Goal: Navigation & Orientation: Find specific page/section

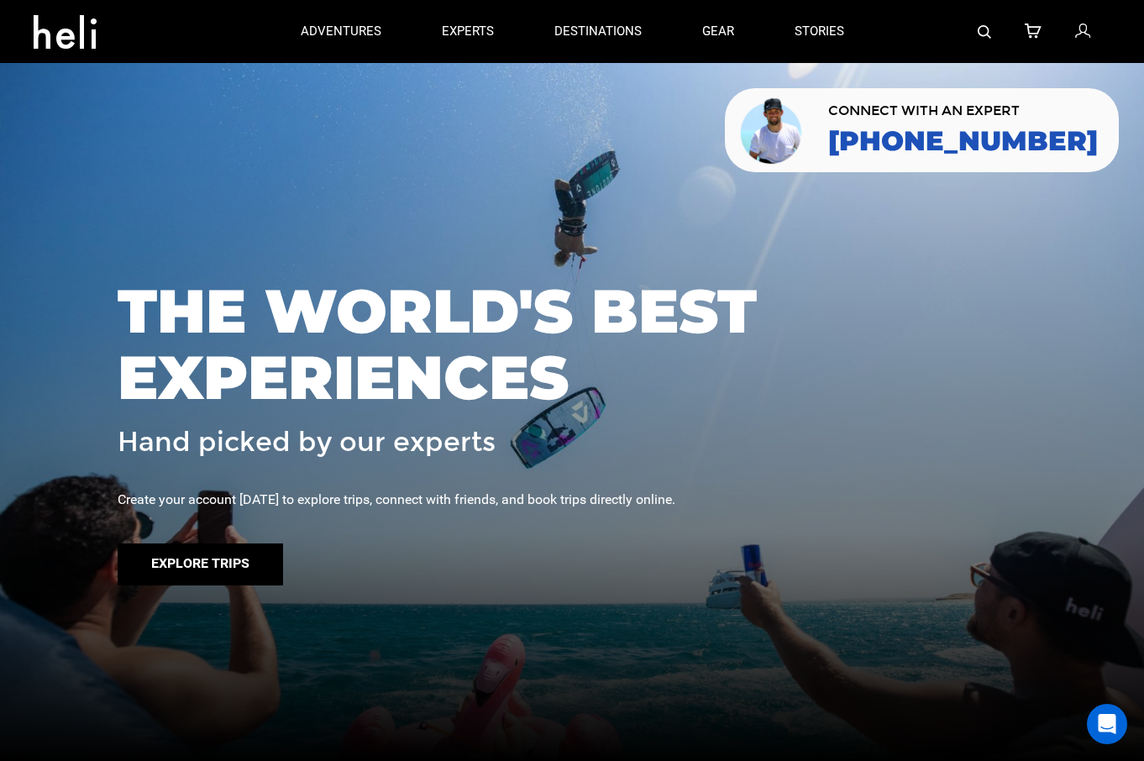
click at [252, 581] on button "Explore Trips" at bounding box center [201, 565] width 166 height 42
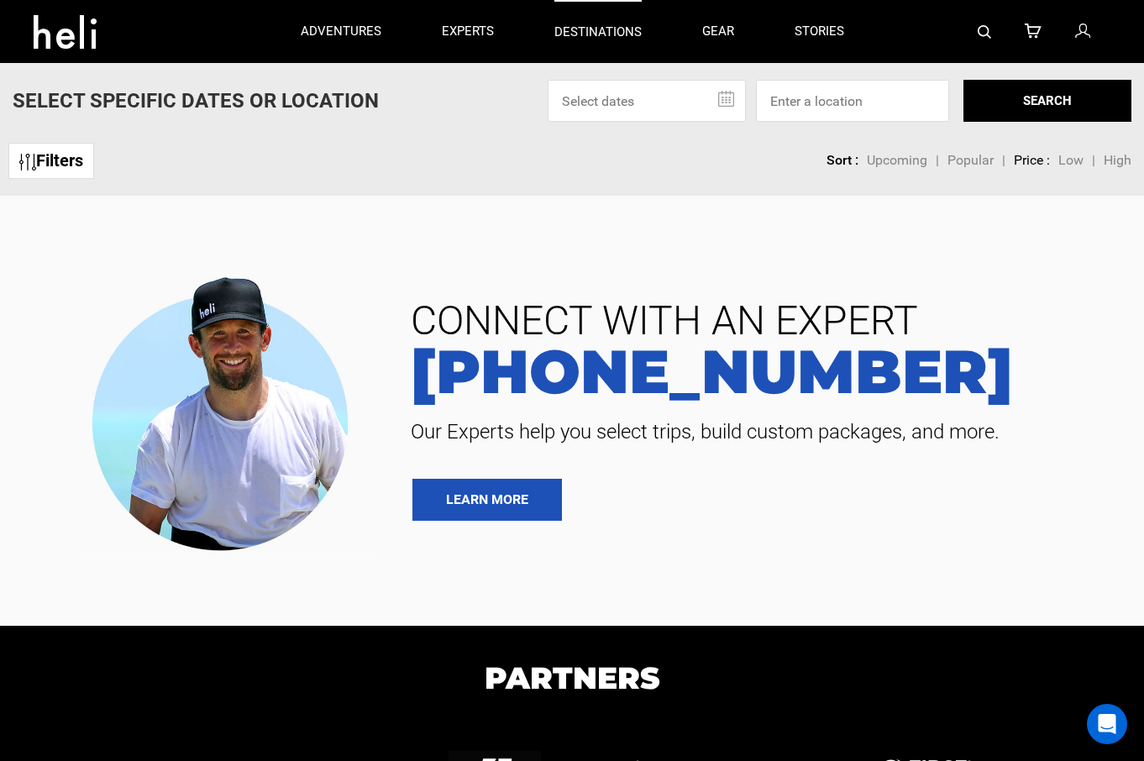
click at [591, 34] on p "destinations" at bounding box center [598, 33] width 87 height 18
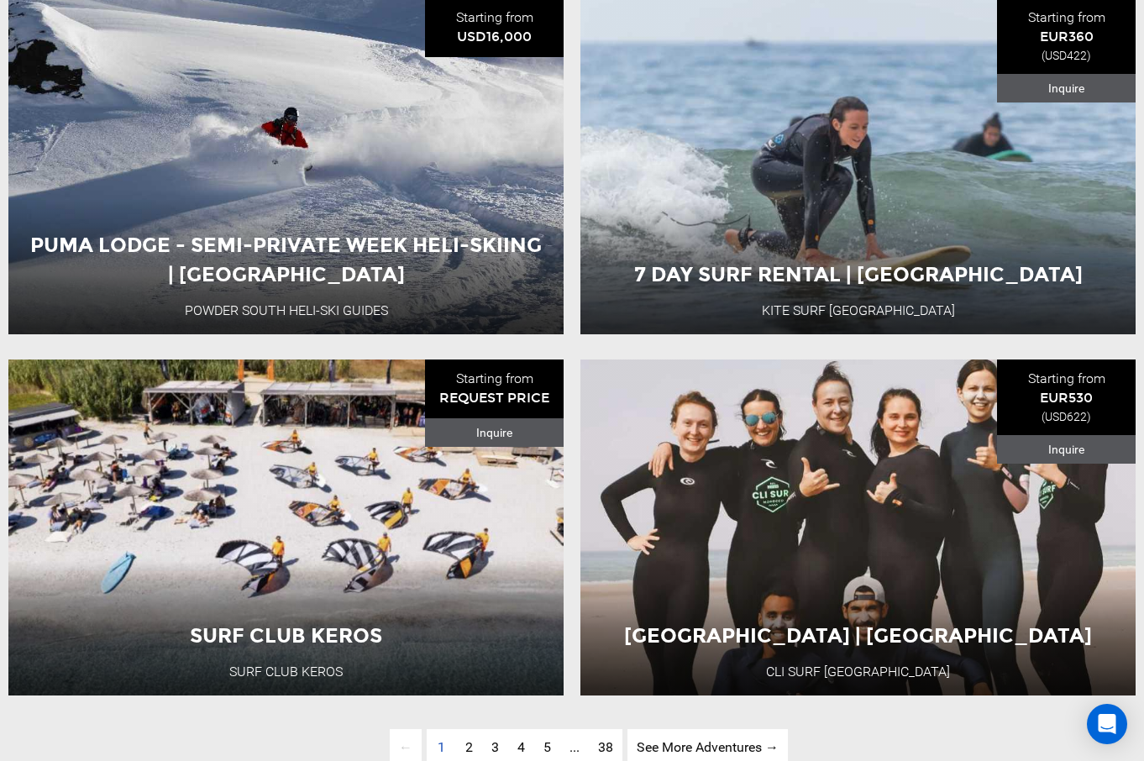
scroll to position [3580, 0]
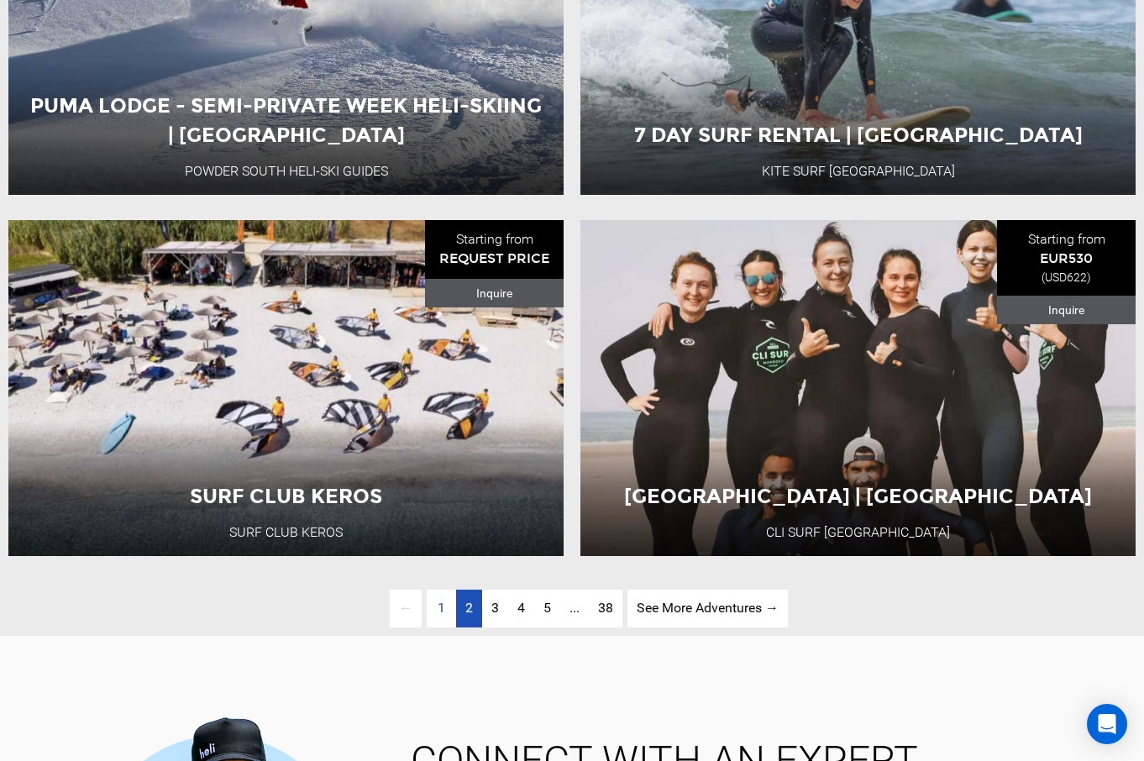
click at [461, 613] on link "page 2" at bounding box center [469, 609] width 26 height 38
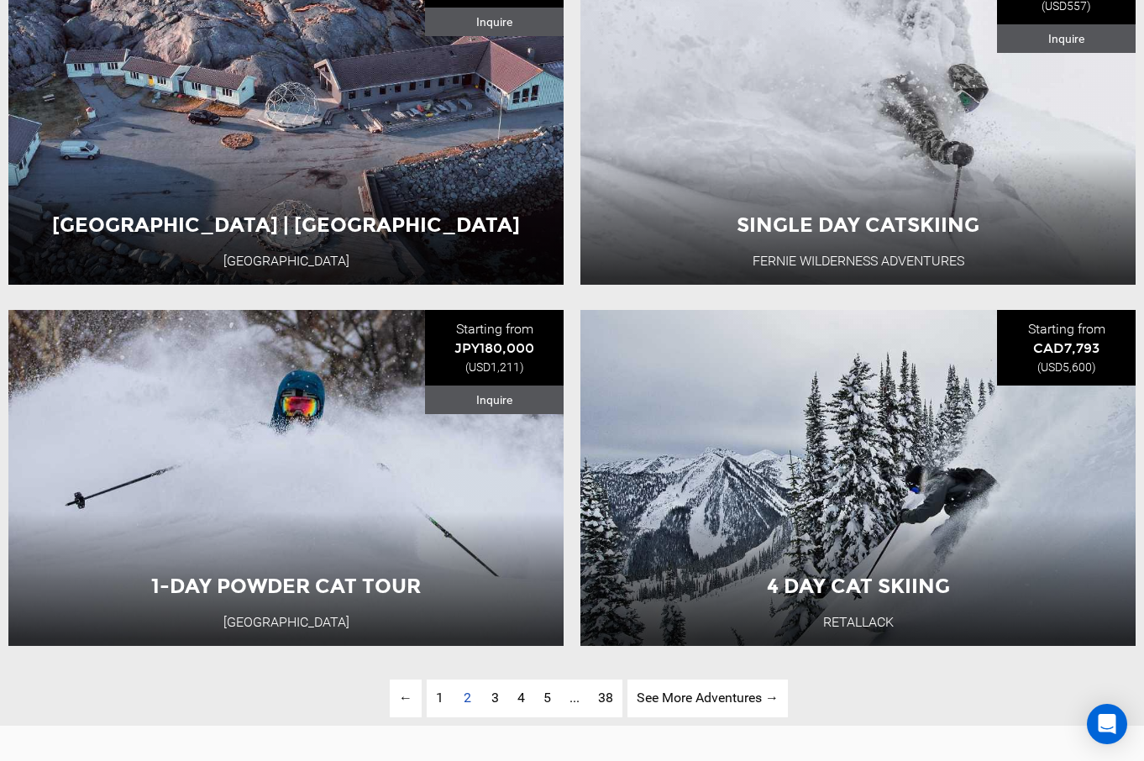
scroll to position [3500, 0]
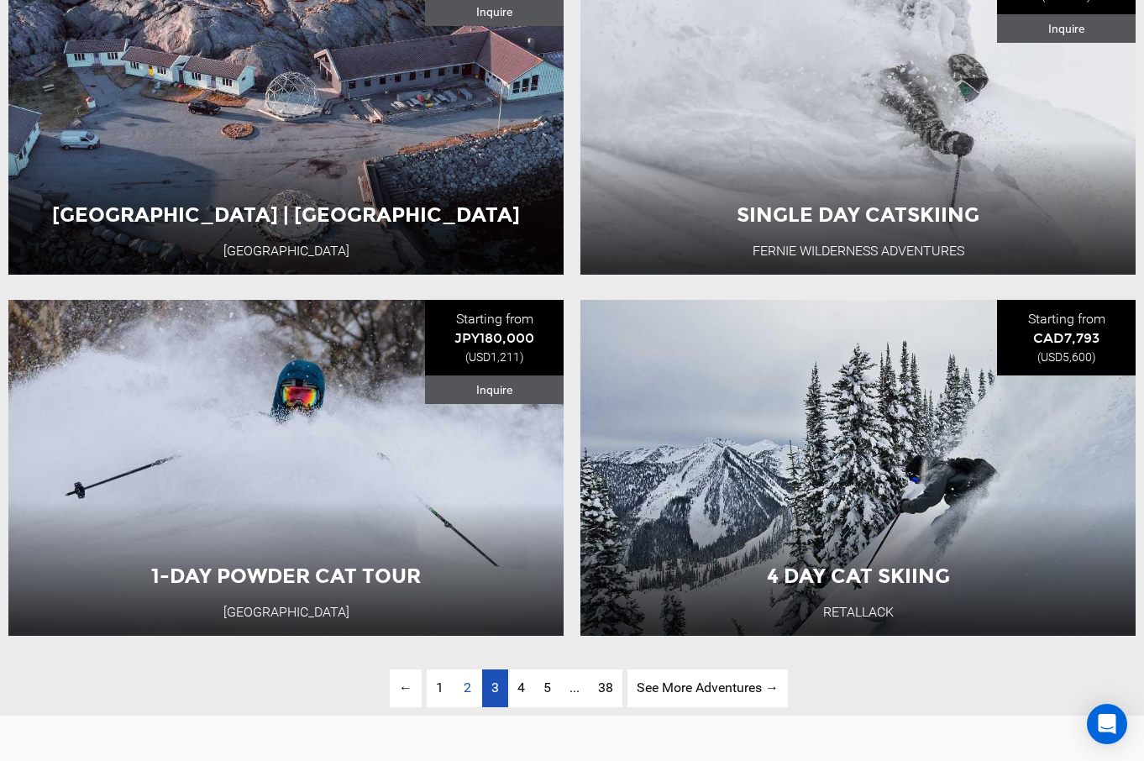
click at [487, 689] on link "page 3" at bounding box center [495, 689] width 26 height 38
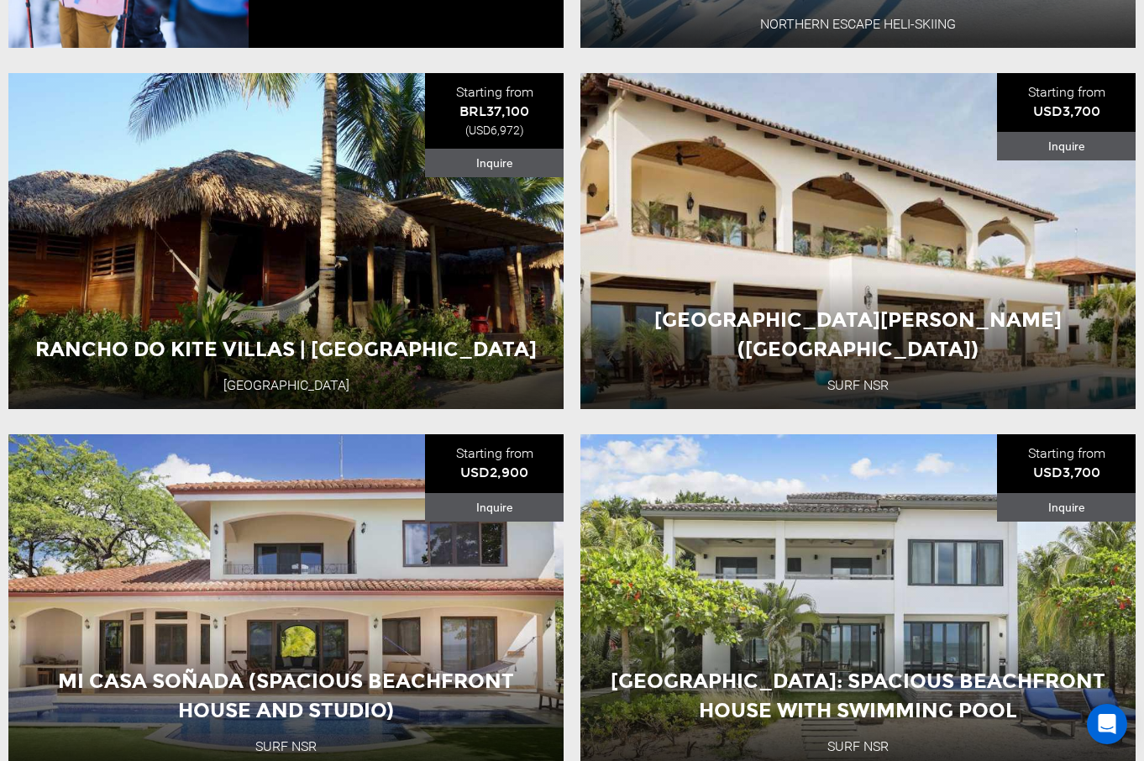
scroll to position [3147, 0]
